Goal: Task Accomplishment & Management: Manage account settings

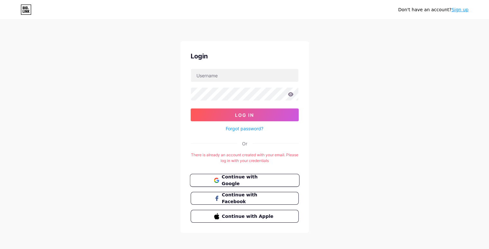
click at [273, 179] on span "Continue with Google" at bounding box center [248, 181] width 54 height 14
click at [249, 126] on link "Forgot password?" at bounding box center [245, 128] width 38 height 7
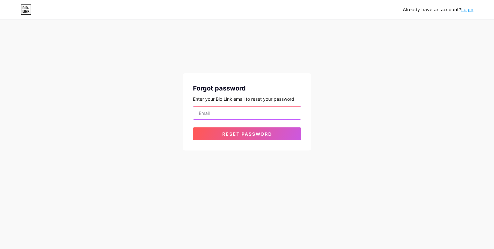
click at [250, 115] on input "email" at bounding box center [246, 113] width 107 height 13
type input "[EMAIL_ADDRESS][DOMAIN_NAME]"
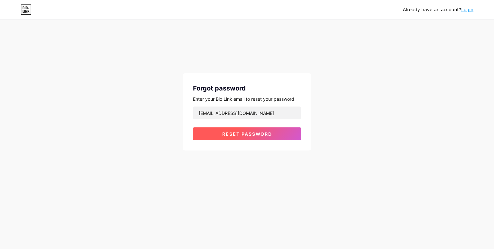
click at [257, 134] on span "Reset password" at bounding box center [247, 133] width 50 height 5
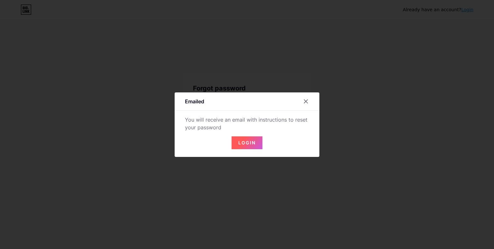
click at [248, 141] on span "Login" at bounding box center [246, 142] width 17 height 5
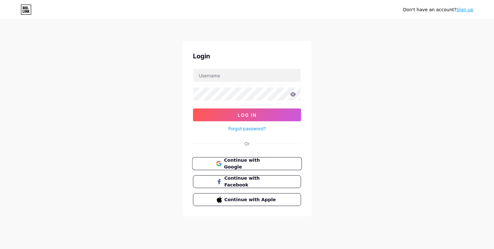
click at [252, 160] on span "Continue with Google" at bounding box center [251, 164] width 54 height 14
click at [235, 167] on button "Continue with Google" at bounding box center [247, 164] width 110 height 13
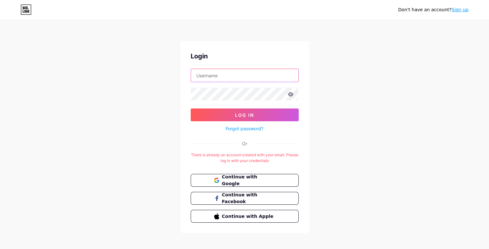
click at [266, 72] on input "text" at bounding box center [244, 75] width 107 height 13
type input "[EMAIL_ADDRESS][DOMAIN_NAME]"
click at [248, 127] on link "Forgot password?" at bounding box center [245, 128] width 38 height 7
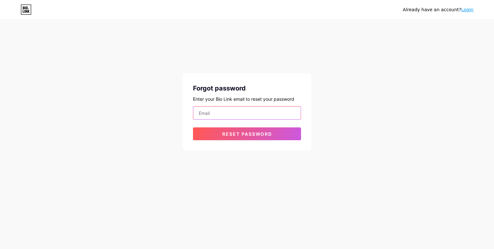
click at [243, 117] on input "email" at bounding box center [246, 113] width 107 height 13
type input "[EMAIL_ADDRESS][DOMAIN_NAME]"
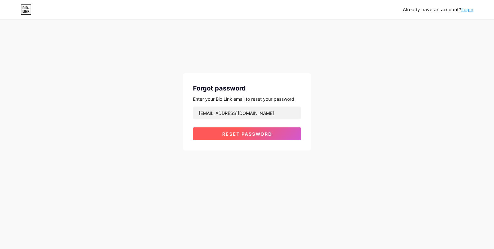
click at [233, 131] on span "Reset password" at bounding box center [247, 133] width 50 height 5
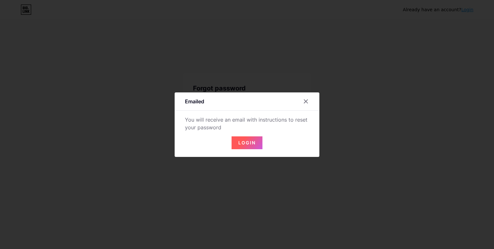
click at [258, 146] on button "Login" at bounding box center [246, 143] width 31 height 13
